Goal: Information Seeking & Learning: Learn about a topic

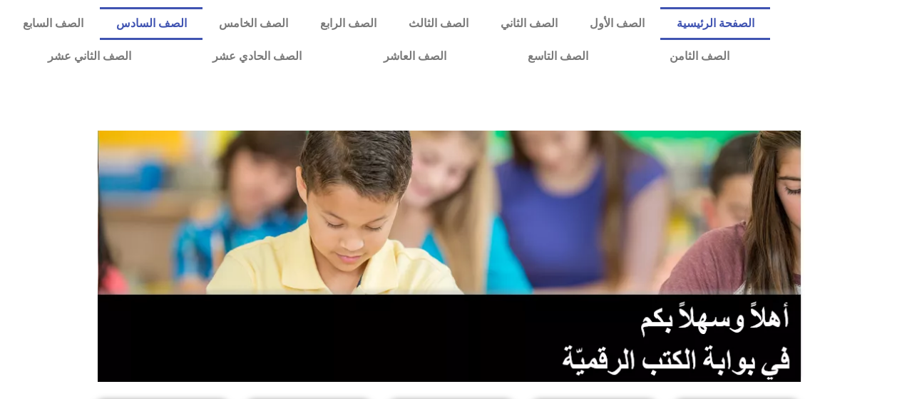
click at [203, 22] on link "الصف السادس" at bounding box center [151, 23] width 103 height 33
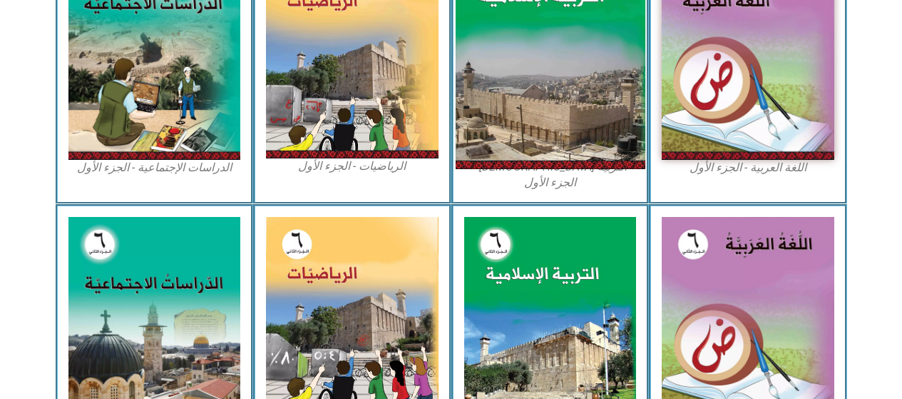
scroll to position [428, 0]
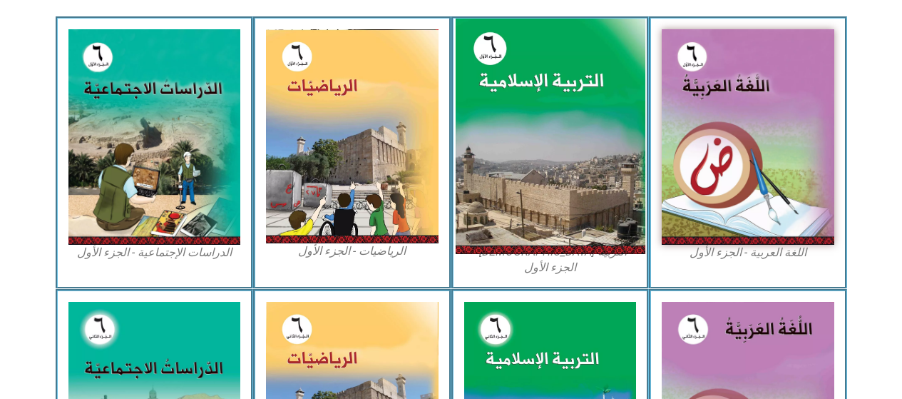
click at [551, 77] on img at bounding box center [550, 137] width 190 height 236
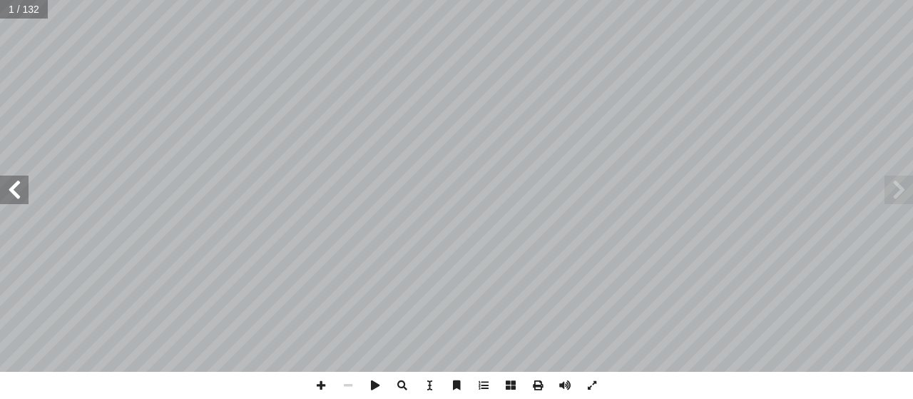
click at [22, 183] on span at bounding box center [14, 189] width 29 height 29
click at [11, 184] on span at bounding box center [14, 189] width 29 height 29
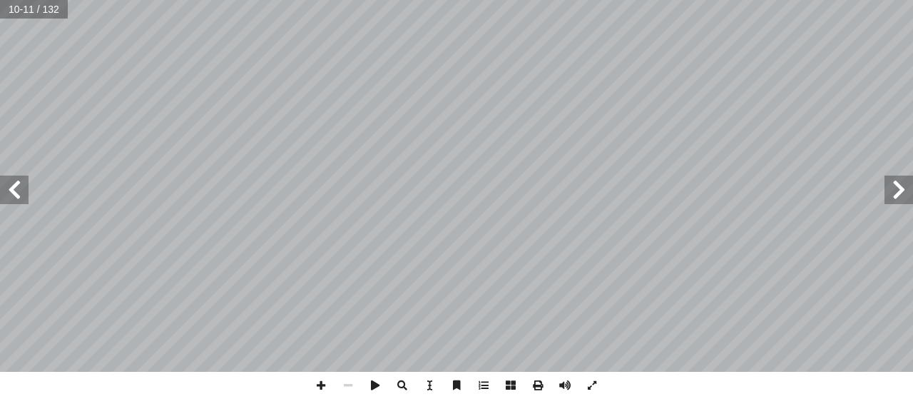
click at [11, 183] on span at bounding box center [14, 189] width 29 height 29
click at [905, 182] on span at bounding box center [898, 189] width 29 height 29
click at [11, 196] on span at bounding box center [14, 189] width 29 height 29
click at [318, 382] on span at bounding box center [320, 385] width 27 height 27
click at [472, 372] on div "8 الكريم ِ ن آ ا القر ُ فضل ُ س ر َّ الد ني � ّ الث ُ داف ْ ه أ ال� يكونوا قادر…" at bounding box center [456, 199] width 913 height 399
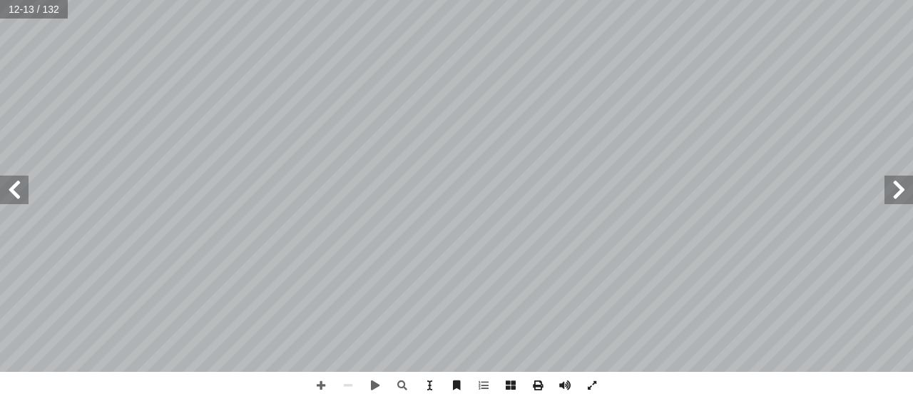
click at [897, 196] on span at bounding box center [898, 189] width 29 height 29
click at [15, 182] on span at bounding box center [14, 189] width 29 height 29
click at [320, 384] on span at bounding box center [320, 385] width 27 height 27
click at [319, 379] on span at bounding box center [320, 385] width 27 height 27
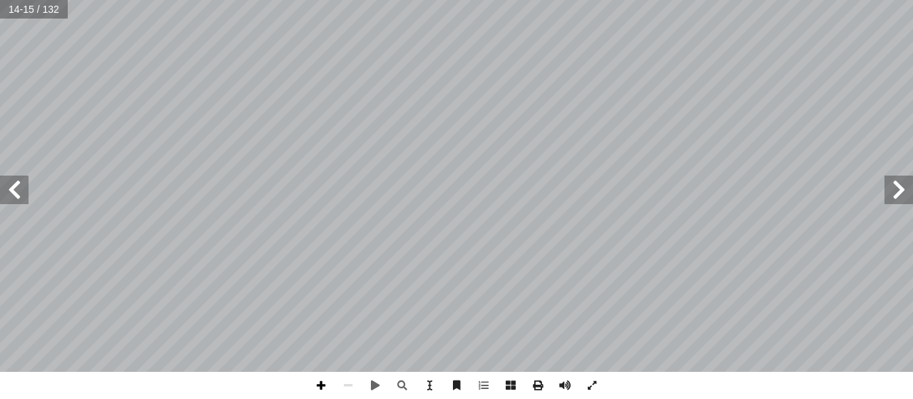
click at [320, 385] on span at bounding box center [320, 385] width 27 height 27
click at [348, 376] on span at bounding box center [348, 385] width 27 height 27
click at [887, 197] on span at bounding box center [898, 189] width 29 height 29
click at [350, 387] on span at bounding box center [348, 385] width 27 height 27
click at [11, 185] on span at bounding box center [14, 189] width 29 height 29
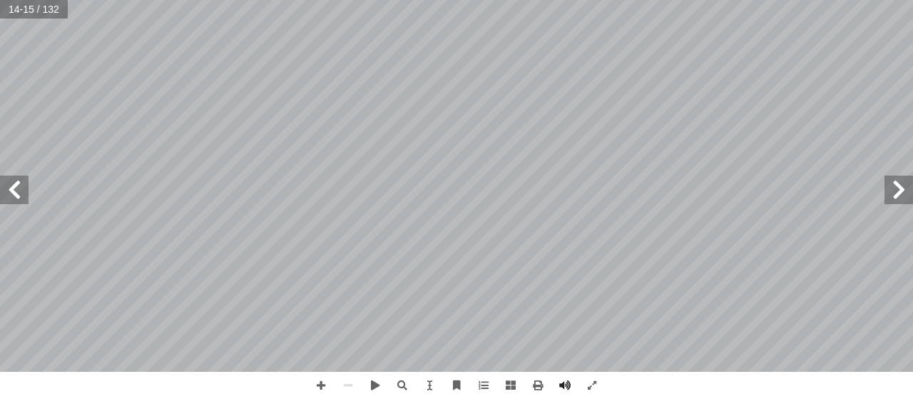
drag, startPoint x: 904, startPoint y: 182, endPoint x: 894, endPoint y: 180, distance: 9.5
click at [900, 182] on span at bounding box center [898, 189] width 29 height 29
click at [314, 383] on span at bounding box center [320, 385] width 27 height 27
click at [323, 384] on span at bounding box center [320, 385] width 27 height 27
